Goal: Transaction & Acquisition: Purchase product/service

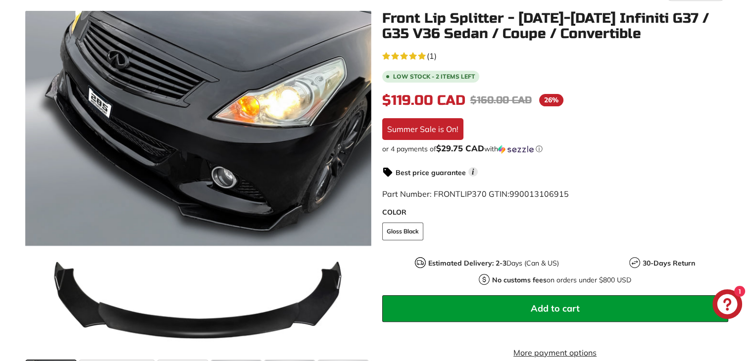
scroll to position [158, 0]
click at [571, 303] on span "Add to cart" at bounding box center [555, 308] width 49 height 11
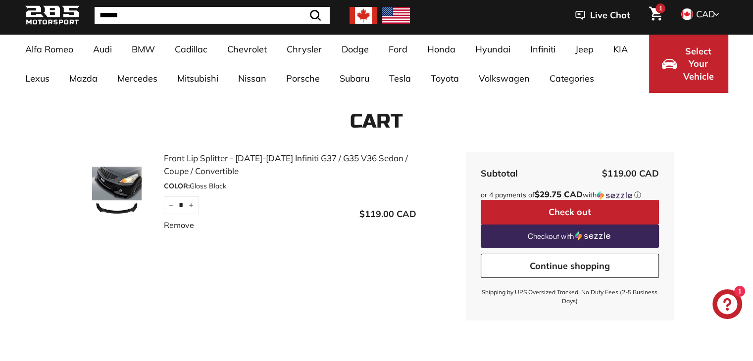
scroll to position [43, 0]
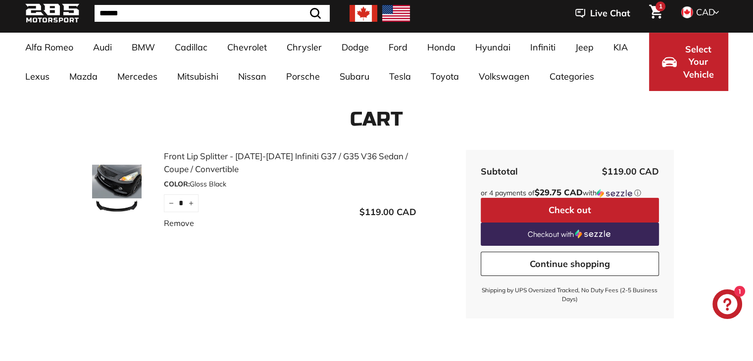
click at [602, 214] on button "Check out" at bounding box center [570, 210] width 178 height 25
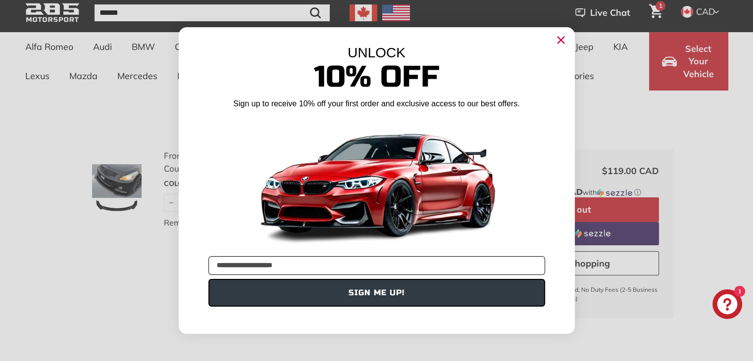
click at [265, 264] on input "**********" at bounding box center [376, 265] width 337 height 19
type input "**********"
click at [353, 294] on button "SIGN ME UP!" at bounding box center [376, 293] width 337 height 28
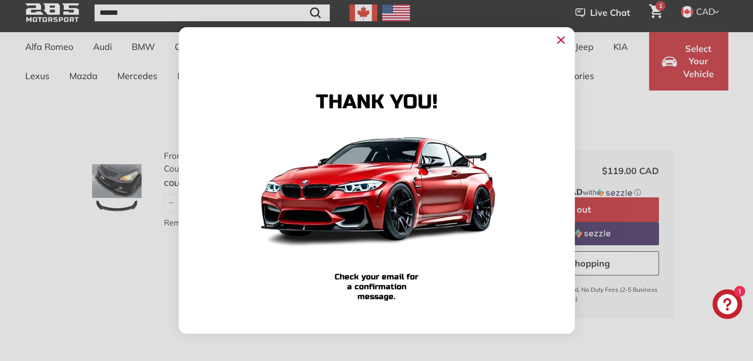
click at [556, 44] on circle "Close dialog" at bounding box center [560, 40] width 15 height 15
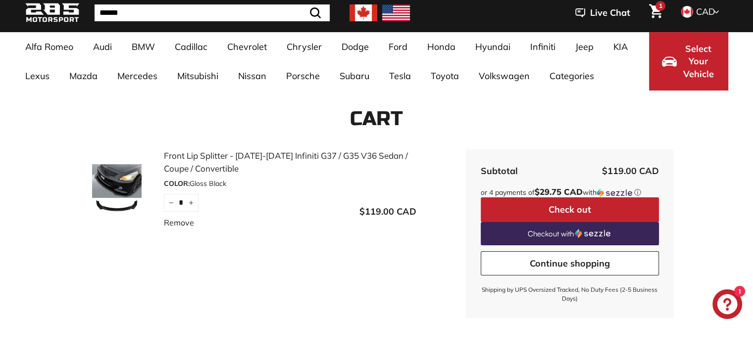
click at [592, 204] on button "Check out" at bounding box center [570, 209] width 178 height 25
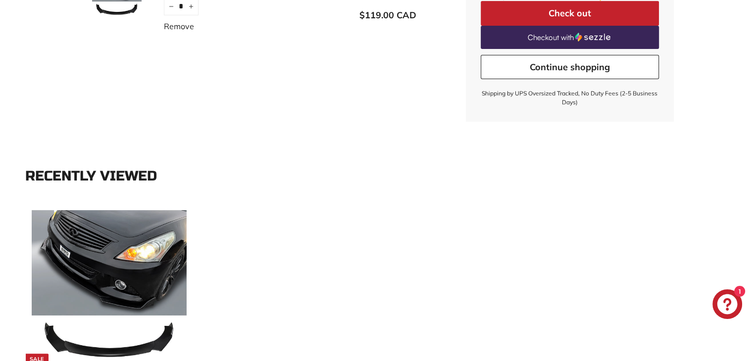
scroll to position [292, 0]
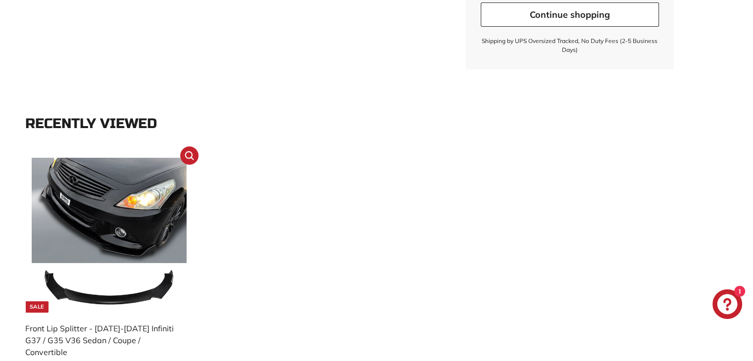
click at [141, 324] on div "Front Lip Splitter - [DATE]-[DATE] Infiniti G37 / G35 V36 Sedan / Coupe / Conve…" at bounding box center [104, 341] width 158 height 36
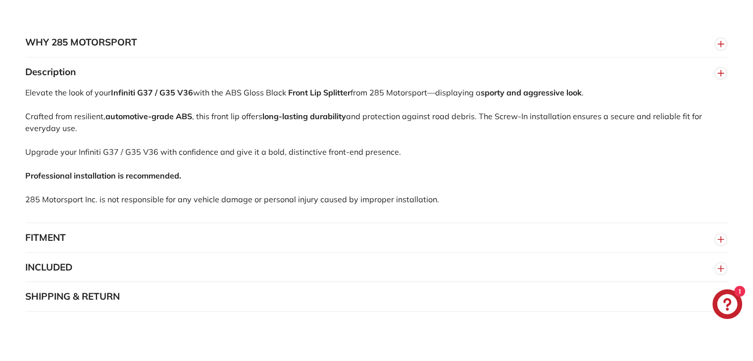
scroll to position [628, 0]
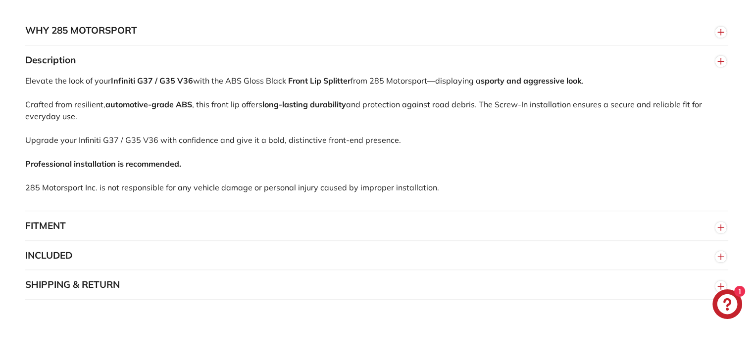
click at [160, 249] on button "INCLUDED" at bounding box center [376, 256] width 703 height 30
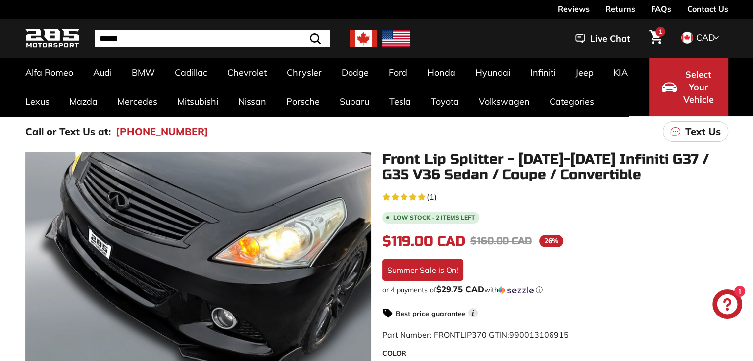
scroll to position [13, 0]
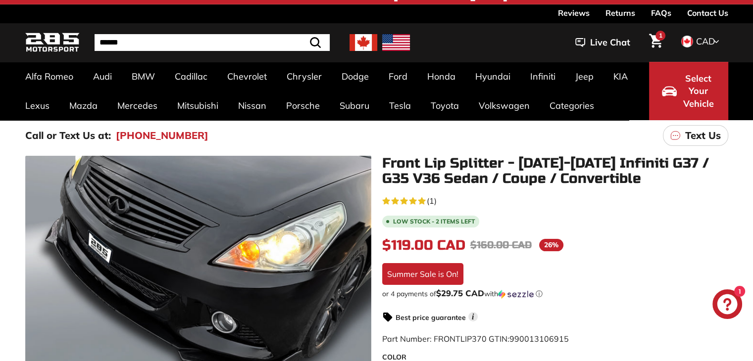
click at [657, 42] on icon "Cart" at bounding box center [655, 41] width 13 height 14
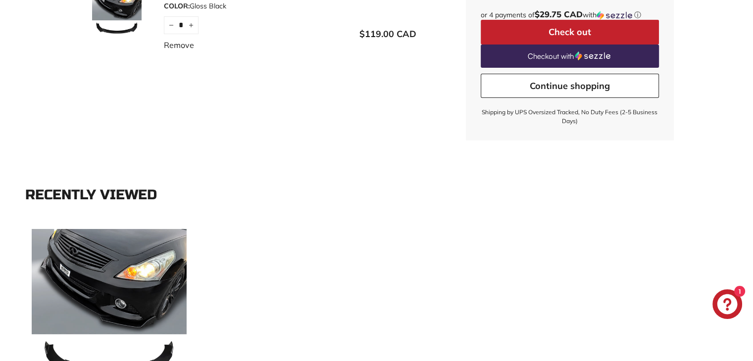
scroll to position [97, 0]
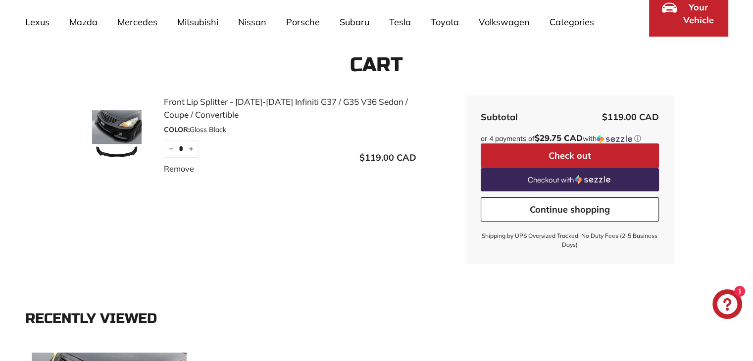
click at [540, 155] on button "Check out" at bounding box center [570, 156] width 178 height 25
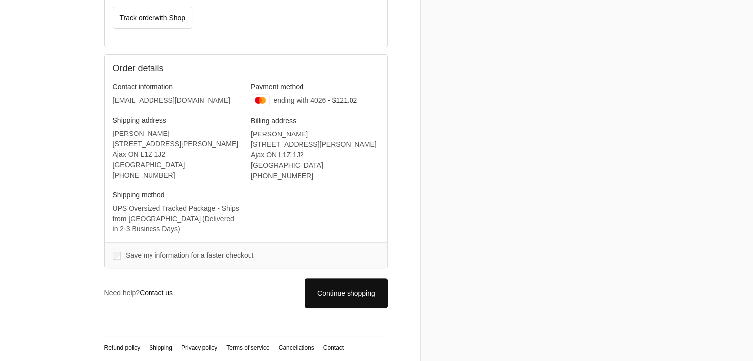
scroll to position [249, 0]
